Goal: Find specific fact: Find specific fact

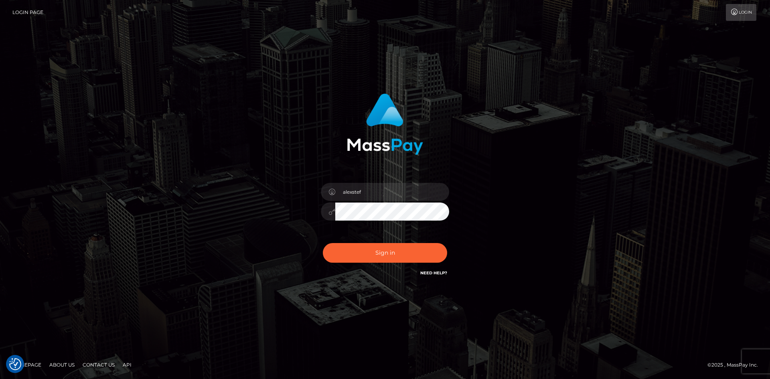
click at [386, 258] on button "Sign in" at bounding box center [385, 253] width 124 height 20
type input "alexstef"
click at [387, 251] on button "Sign in" at bounding box center [385, 253] width 124 height 20
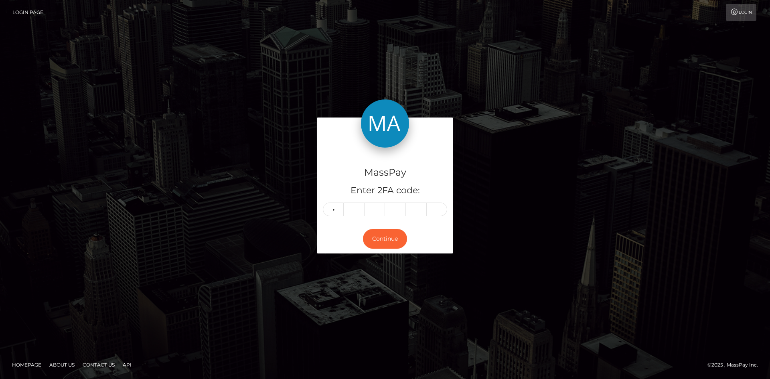
type input "4"
type input "1"
type input "3"
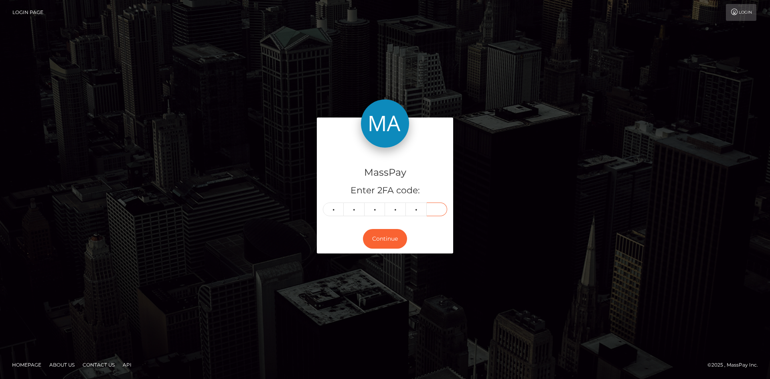
type input "7"
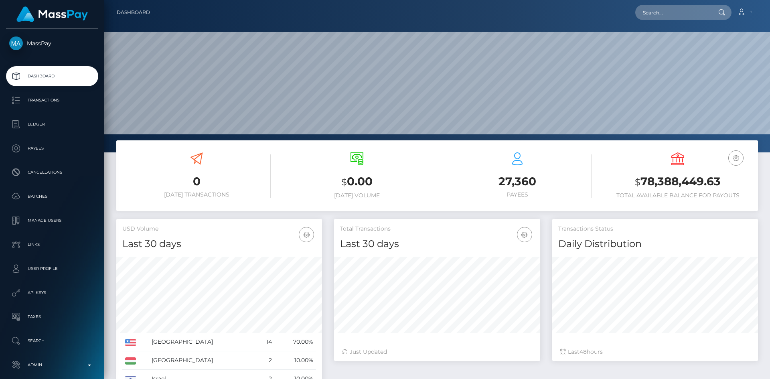
scroll to position [142, 206]
drag, startPoint x: 675, startPoint y: 14, endPoint x: 651, endPoint y: 20, distance: 24.4
click at [675, 14] on input "text" at bounding box center [672, 12] width 75 height 15
paste input "h3budda@aol.com"
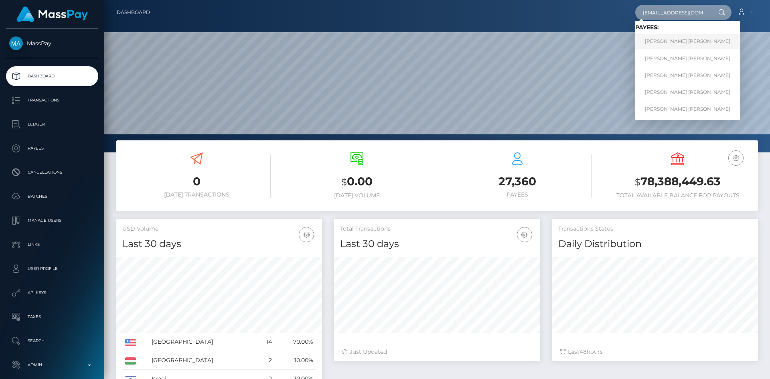
type input "h3budda@aol.com"
click at [660, 40] on link "MICHAEL CHRISTOPHER BROWN" at bounding box center [687, 41] width 105 height 15
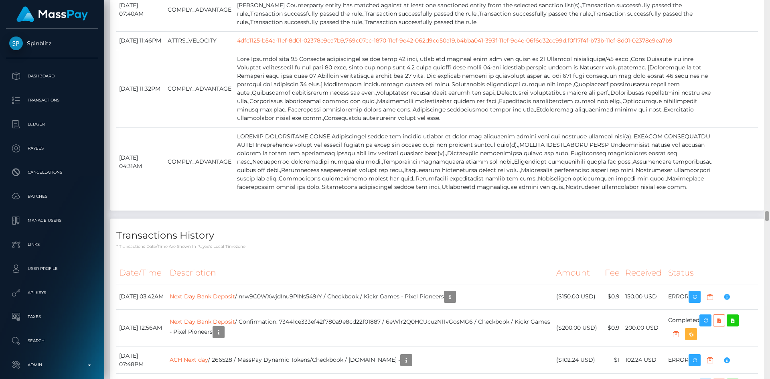
scroll to position [7977, 0]
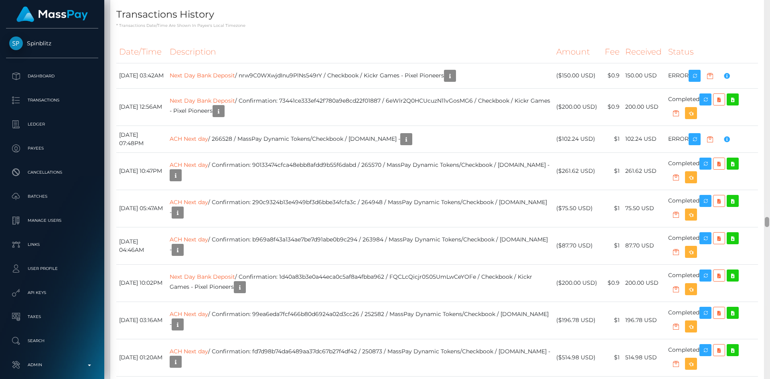
drag, startPoint x: 768, startPoint y: 7, endPoint x: 769, endPoint y: 221, distance: 214.1
click at [769, 221] on div at bounding box center [767, 189] width 6 height 379
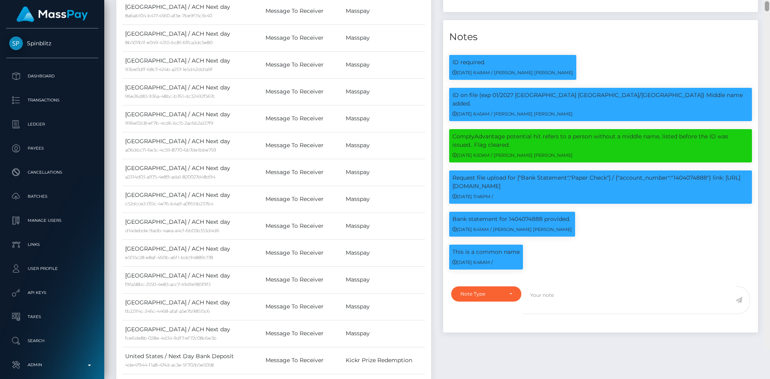
scroll to position [1094, 0]
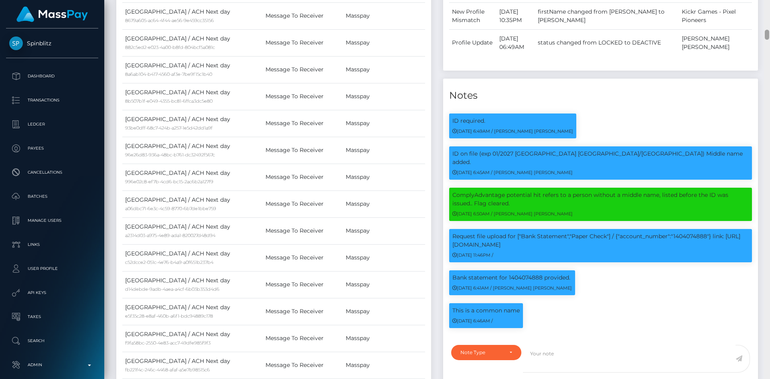
drag, startPoint x: 767, startPoint y: 219, endPoint x: 769, endPoint y: 34, distance: 185.2
click at [769, 34] on div at bounding box center [767, 189] width 6 height 379
click at [528, 273] on p "Bank statement for 1404074888 provided." at bounding box center [511, 277] width 119 height 8
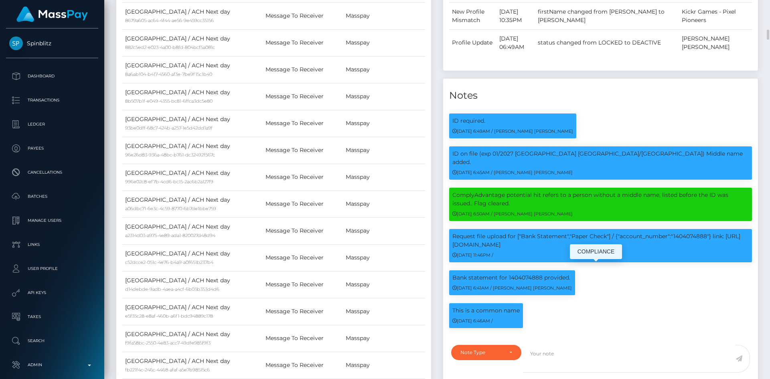
copy p "1404074888"
